Goal: Information Seeking & Learning: Learn about a topic

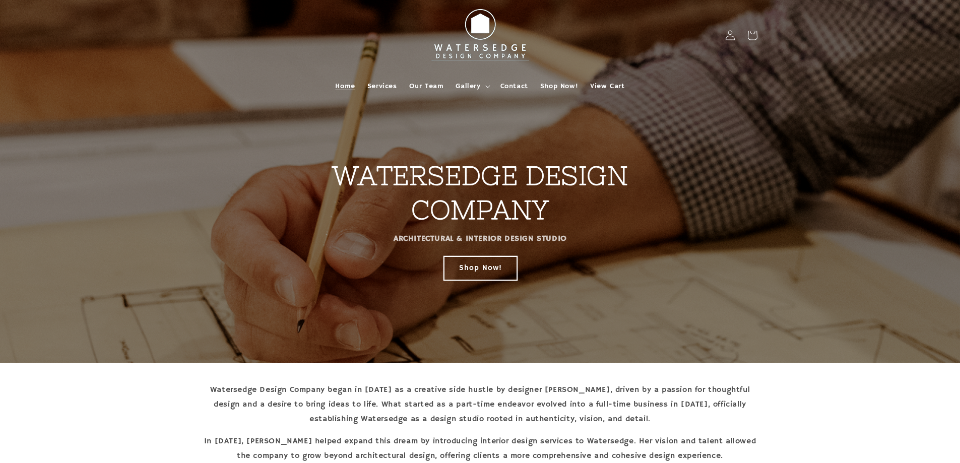
click at [479, 268] on link "Shop Now!" at bounding box center [479, 268] width 73 height 24
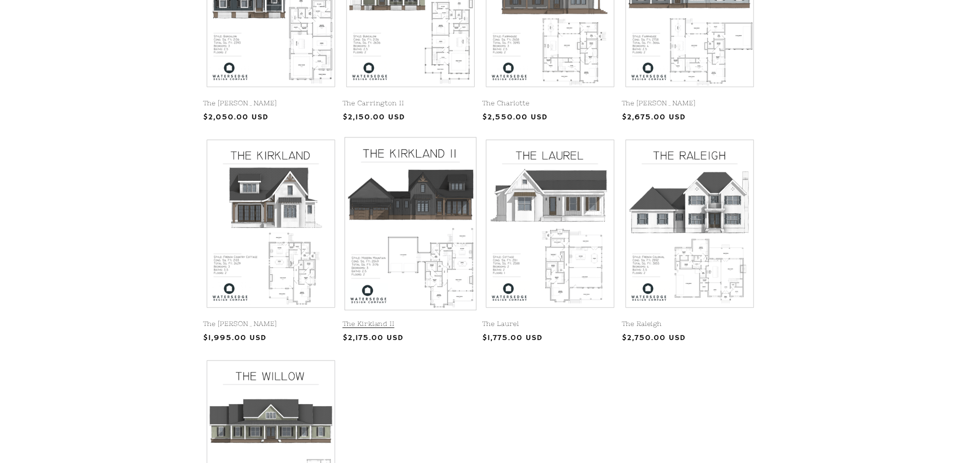
scroll to position [342, 0]
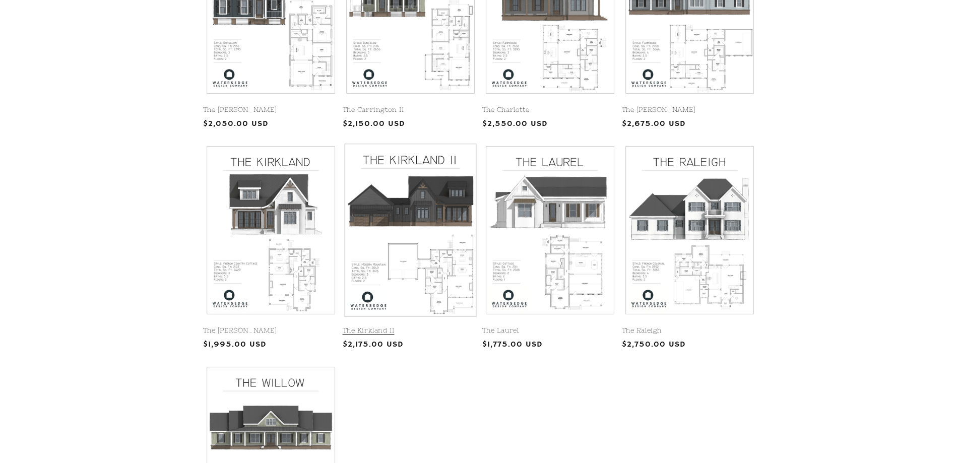
click at [417, 326] on link "The Kirkland II" at bounding box center [411, 330] width 136 height 9
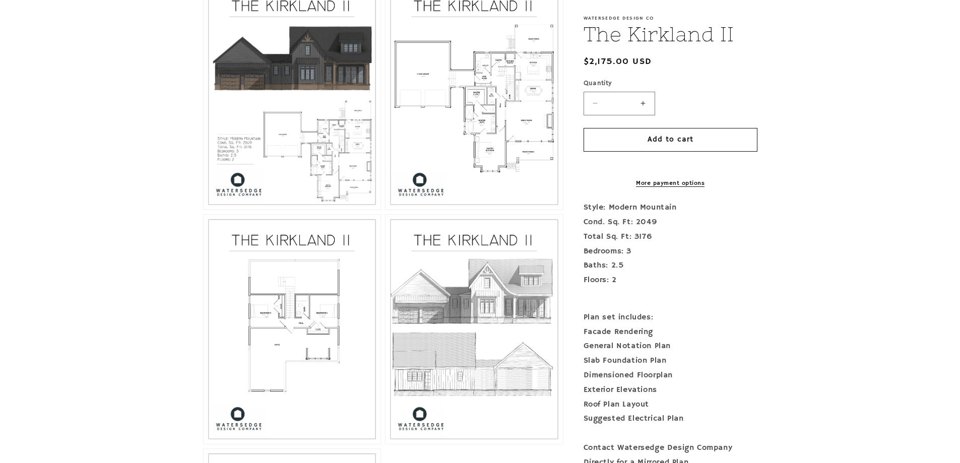
scroll to position [453, 0]
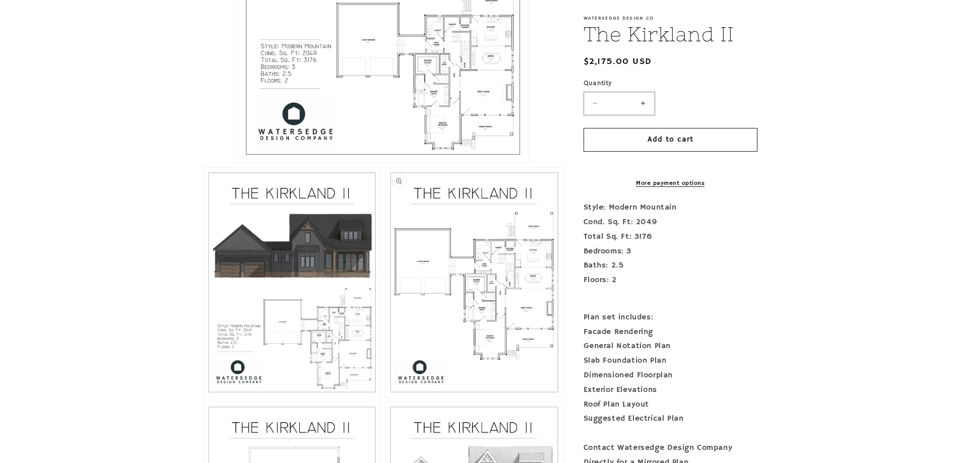
click at [385, 397] on button "Open media 3 in modal" at bounding box center [385, 397] width 0 height 0
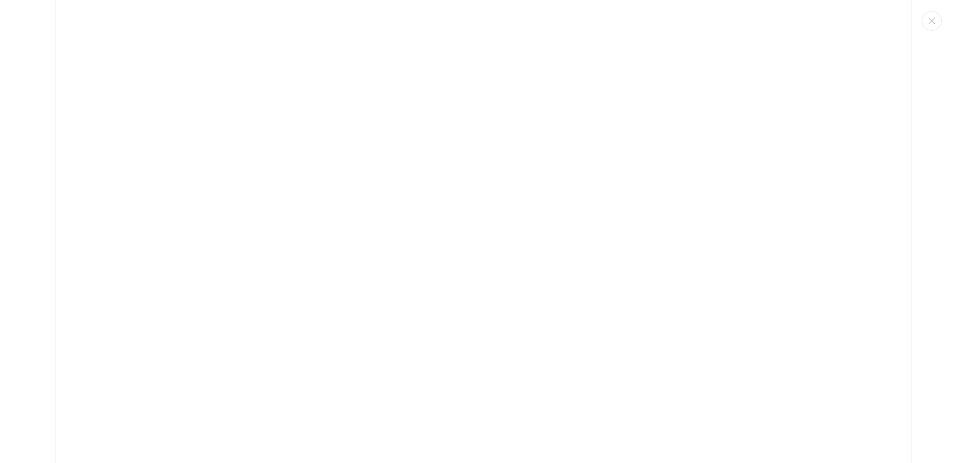
scroll to position [2575, 0]
